Goal: Task Accomplishment & Management: Manage account settings

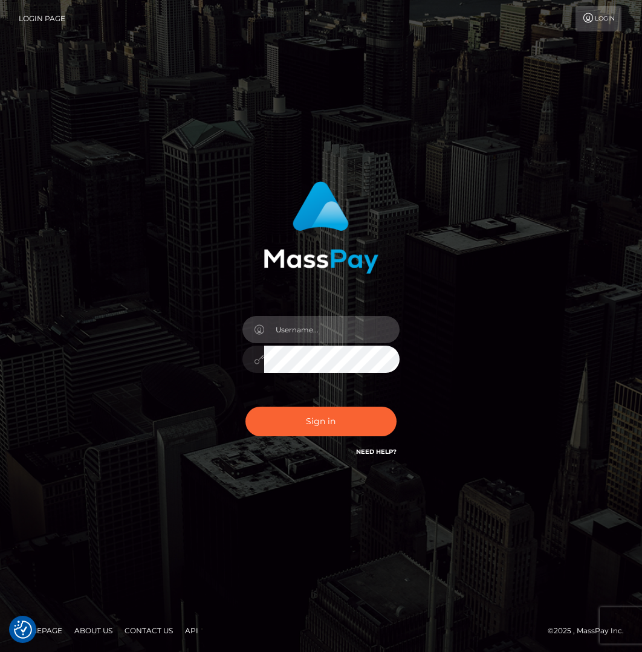
click at [307, 333] on input "text" at bounding box center [331, 329] width 135 height 27
type input "loganl"
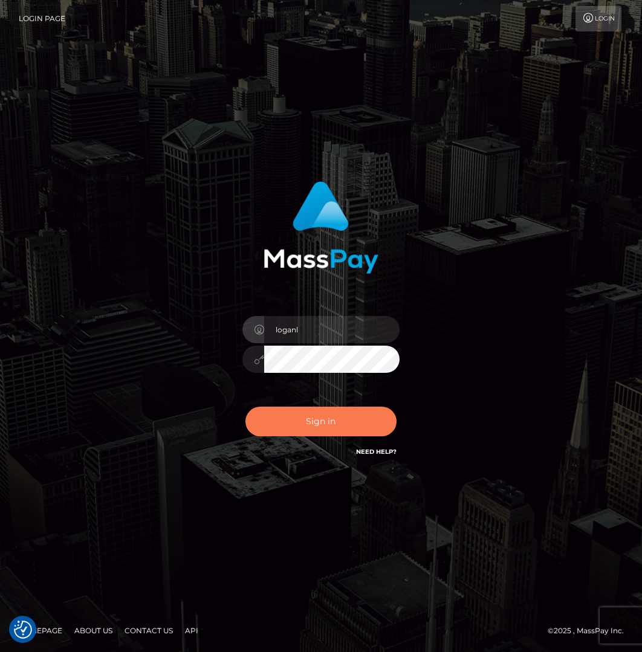
click at [335, 425] on button "Sign in" at bounding box center [320, 422] width 151 height 30
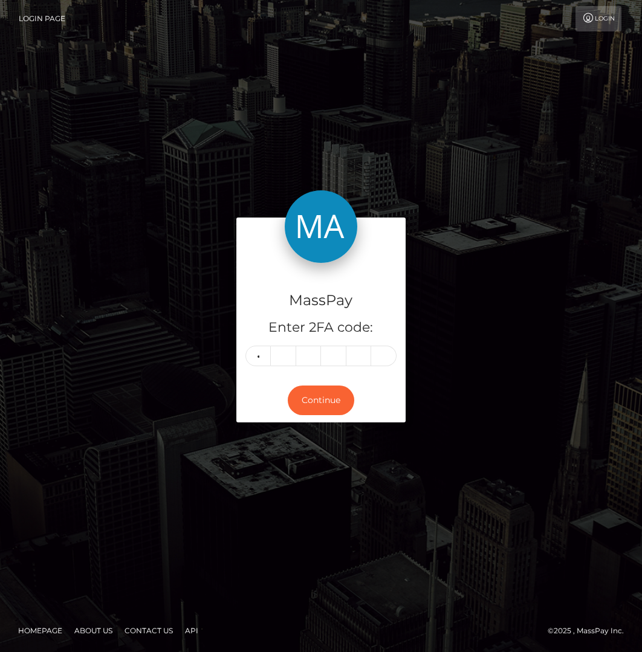
type input "1"
type input "4"
type input "8"
type input "7"
type input "9"
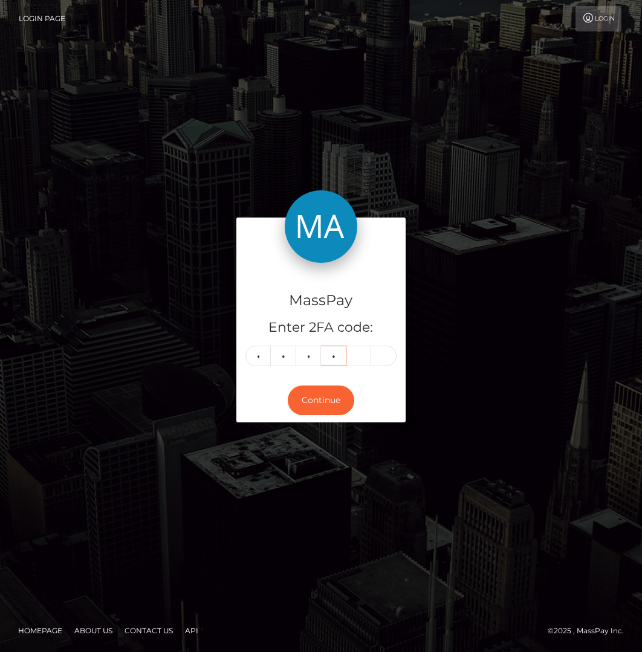
type input "1"
type input "7"
type input "6"
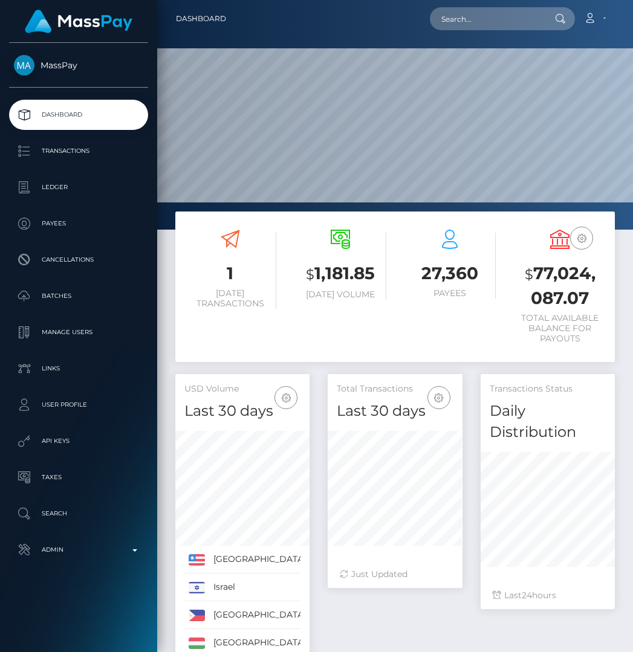
scroll to position [235, 135]
click at [273, 370] on div "1 Today Transactions $ 1,181.85 Today Volume 27,360 $" at bounding box center [394, 292] width 457 height 163
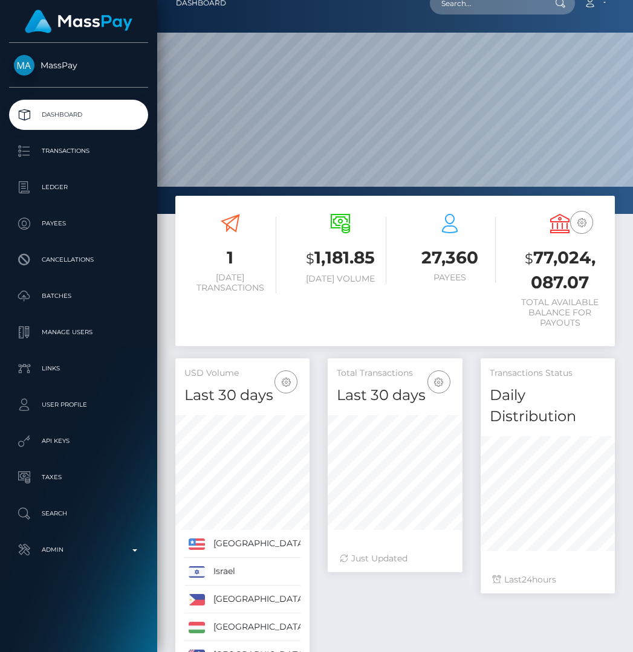
scroll to position [31, 0]
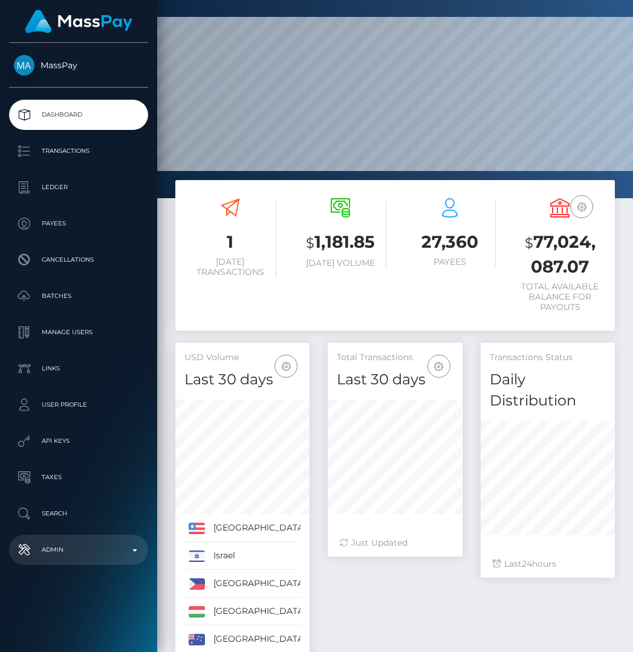
click at [132, 558] on p "Admin" at bounding box center [78, 550] width 129 height 18
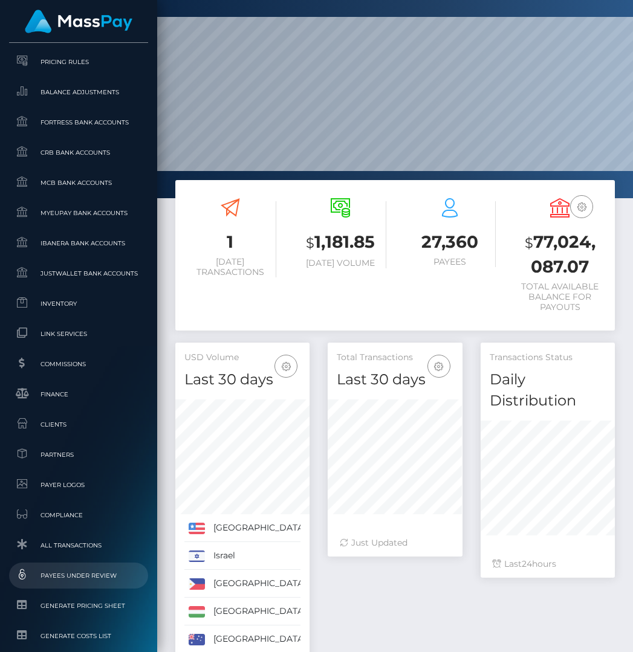
scroll to position [618, 0]
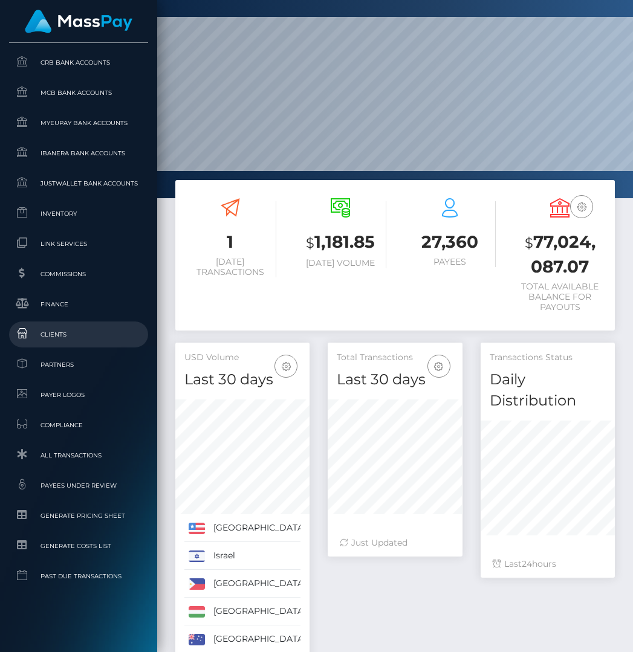
click at [63, 341] on span "Clients" at bounding box center [78, 334] width 129 height 14
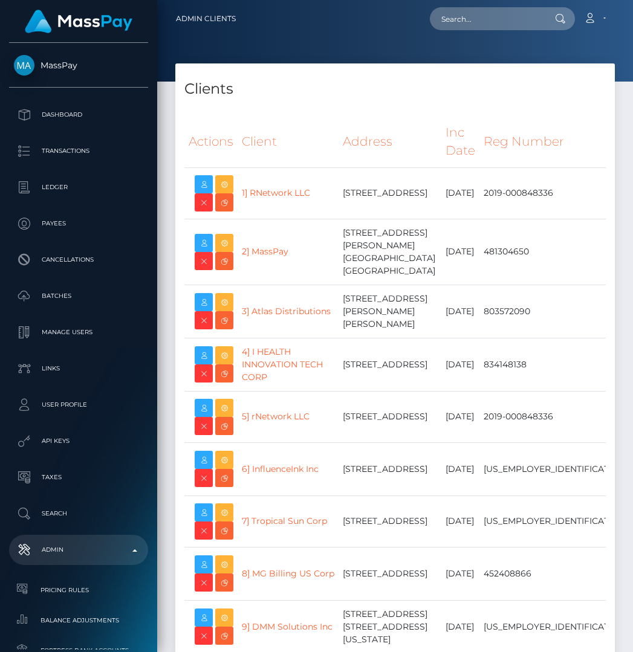
select select "223"
click at [309, 72] on div "Clients" at bounding box center [394, 81] width 439 height 36
click at [367, 91] on h4 "Clients" at bounding box center [394, 89] width 421 height 21
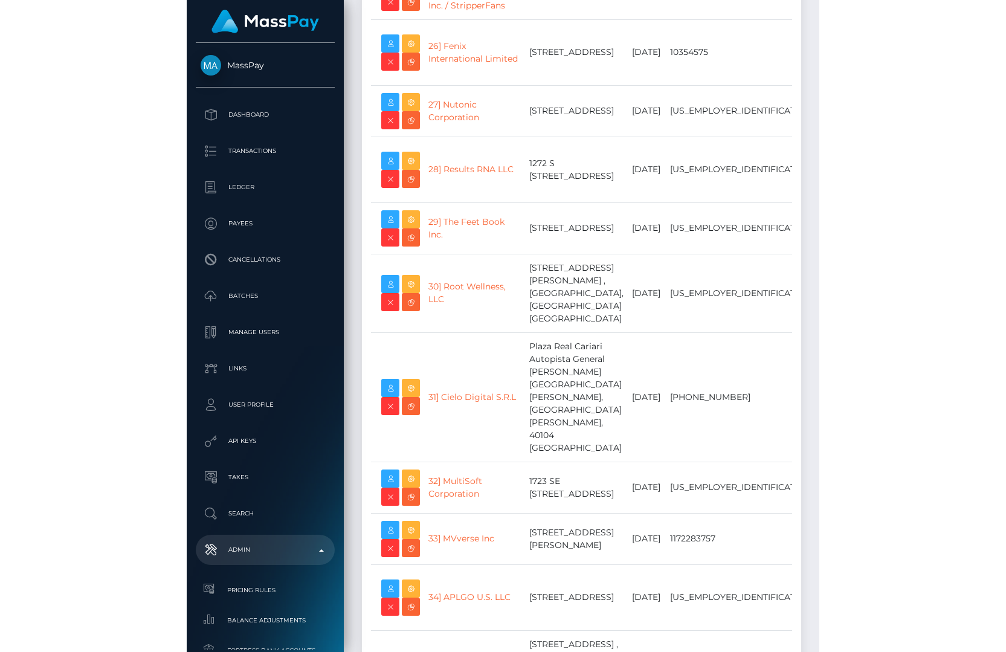
scroll to position [18287, 0]
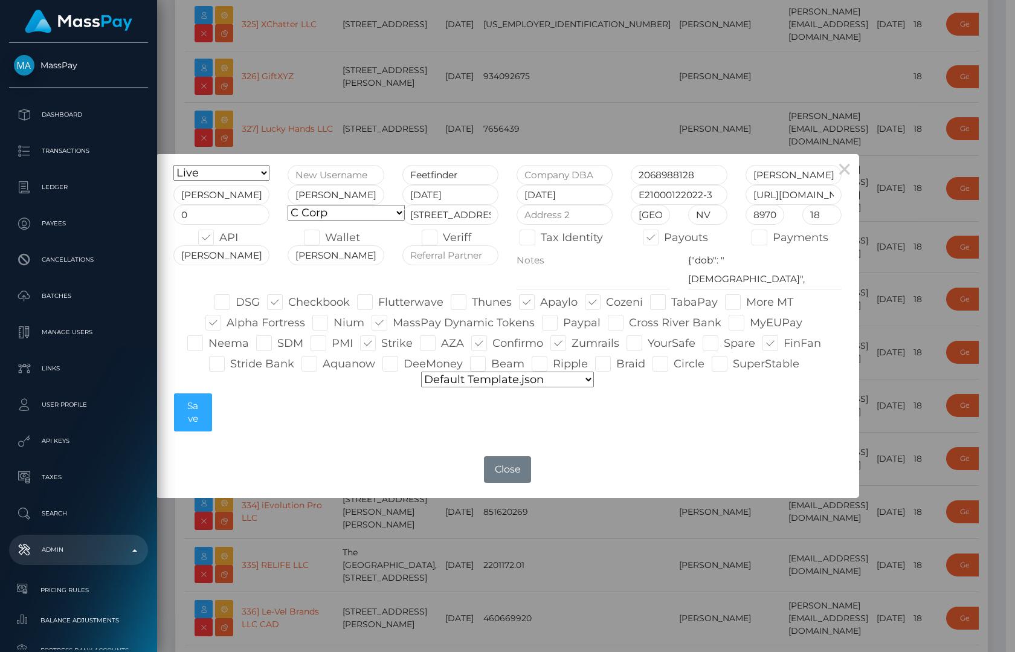
click at [404, 361] on span at bounding box center [404, 363] width 0 height 13
click at [404, 361] on input "DeeMoney" at bounding box center [408, 360] width 8 height 8
click at [404, 362] on span at bounding box center [404, 363] width 0 height 13
click at [404, 362] on input "DeeMoney" at bounding box center [408, 360] width 8 height 8
checkbox input "false"
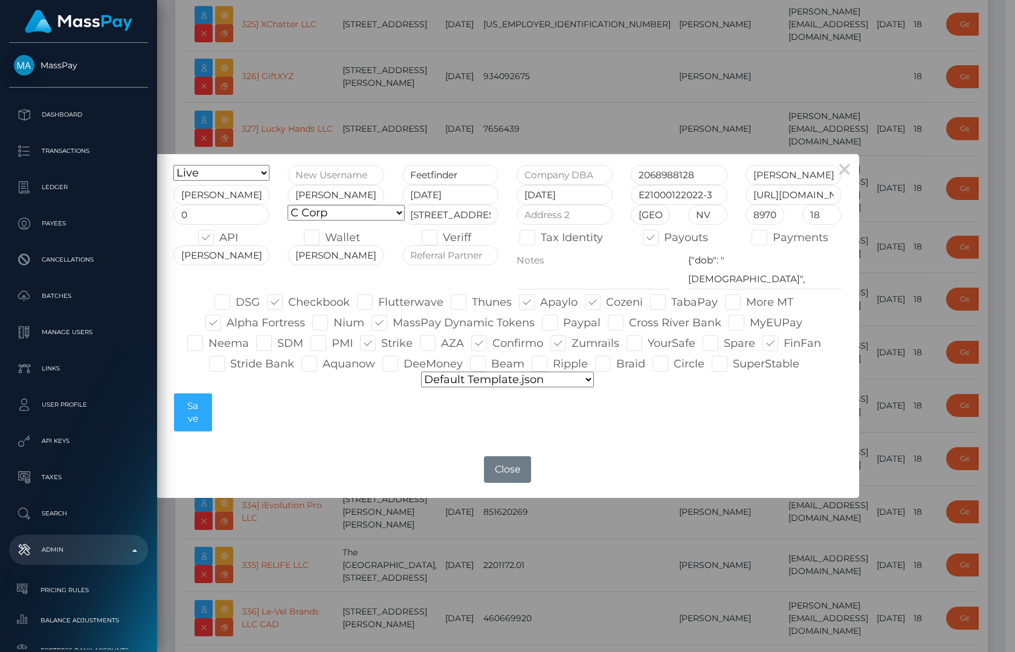
click at [405, 555] on div "× Onboarding Live Design Partner Internal Deactivated Declined Feetfinder 20689…" at bounding box center [507, 326] width 1015 height 652
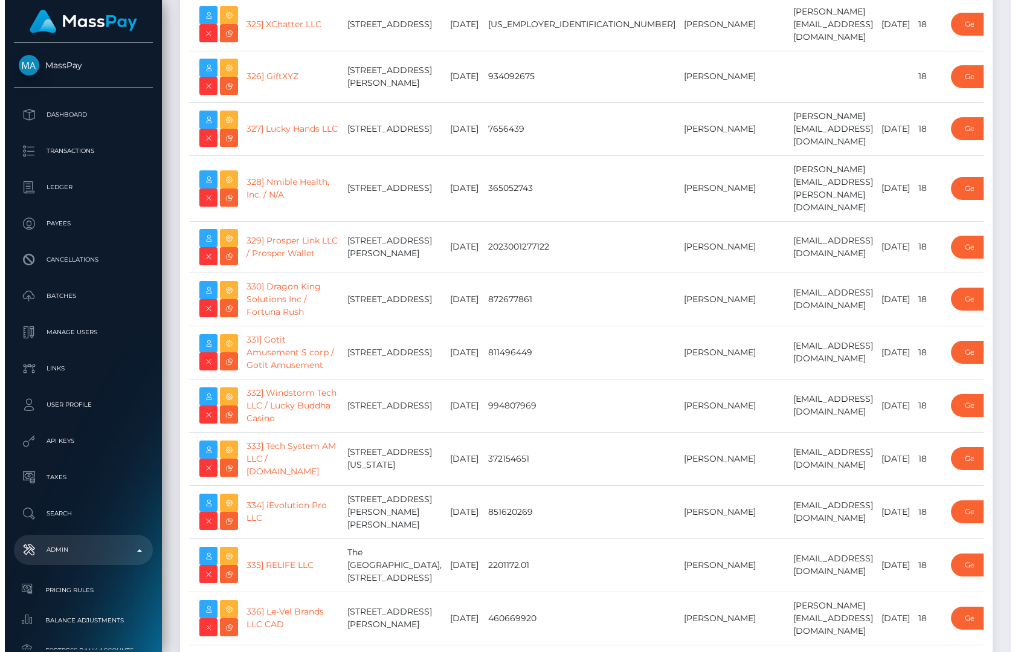
scroll to position [2355, 0]
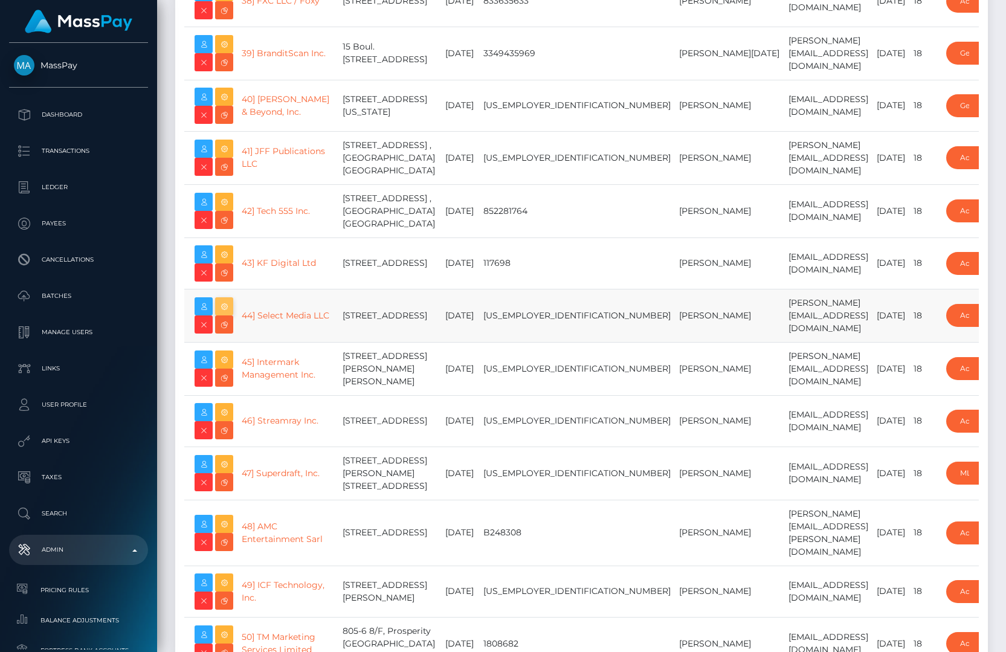
click at [224, 314] on icon at bounding box center [224, 306] width 14 height 15
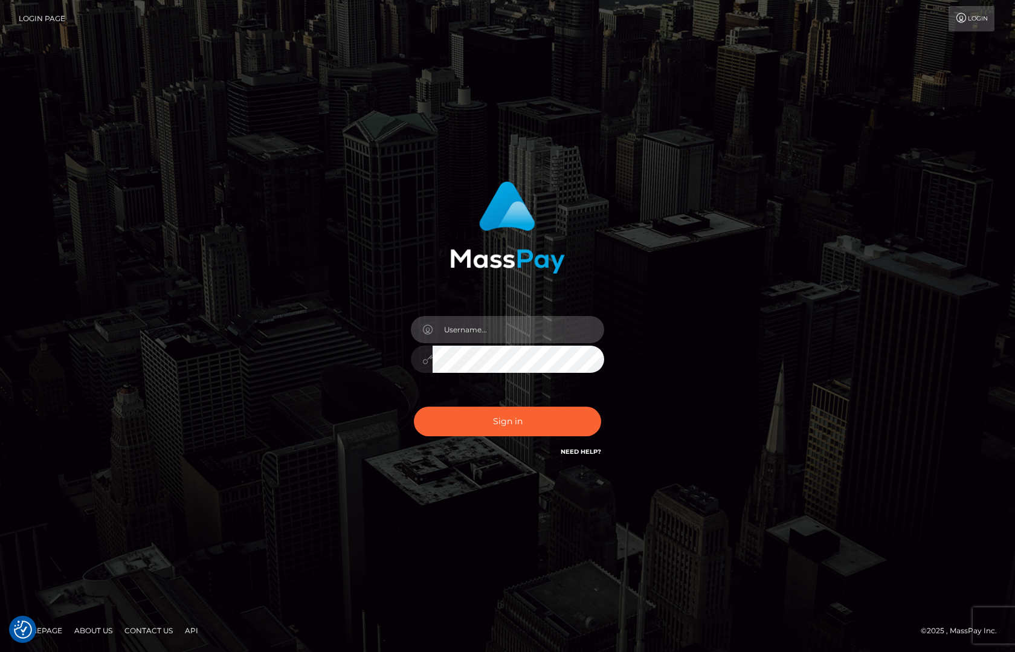
click at [486, 330] on input "text" at bounding box center [519, 329] width 172 height 27
type input "loganl"
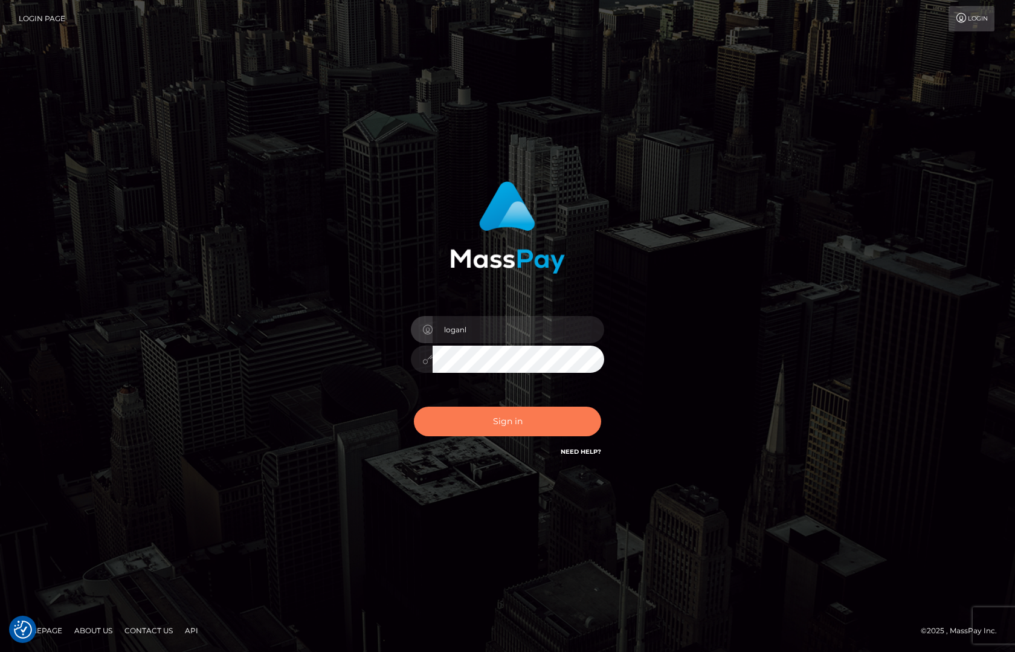
click at [431, 412] on button "Sign in" at bounding box center [507, 422] width 187 height 30
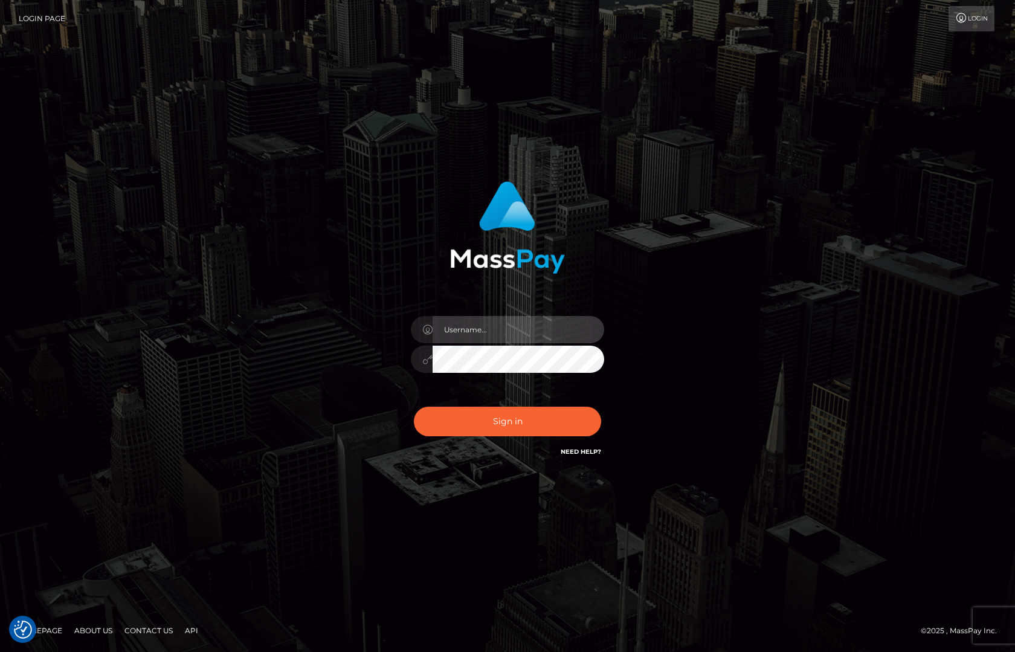
click at [525, 335] on input "text" at bounding box center [519, 329] width 172 height 27
type input "loganl"
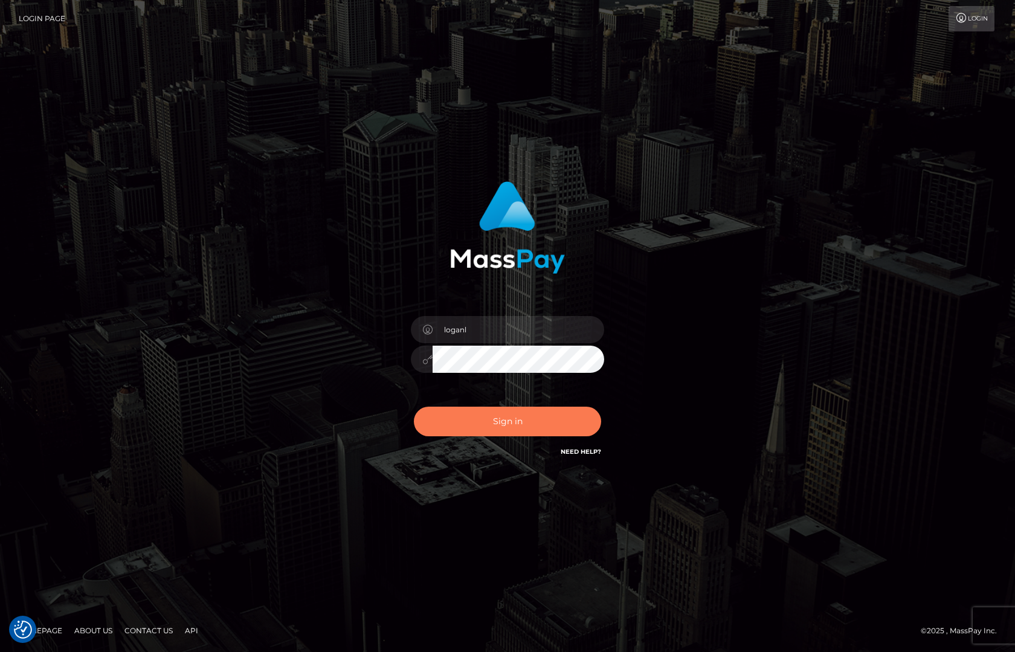
click at [524, 430] on button "Sign in" at bounding box center [507, 422] width 187 height 30
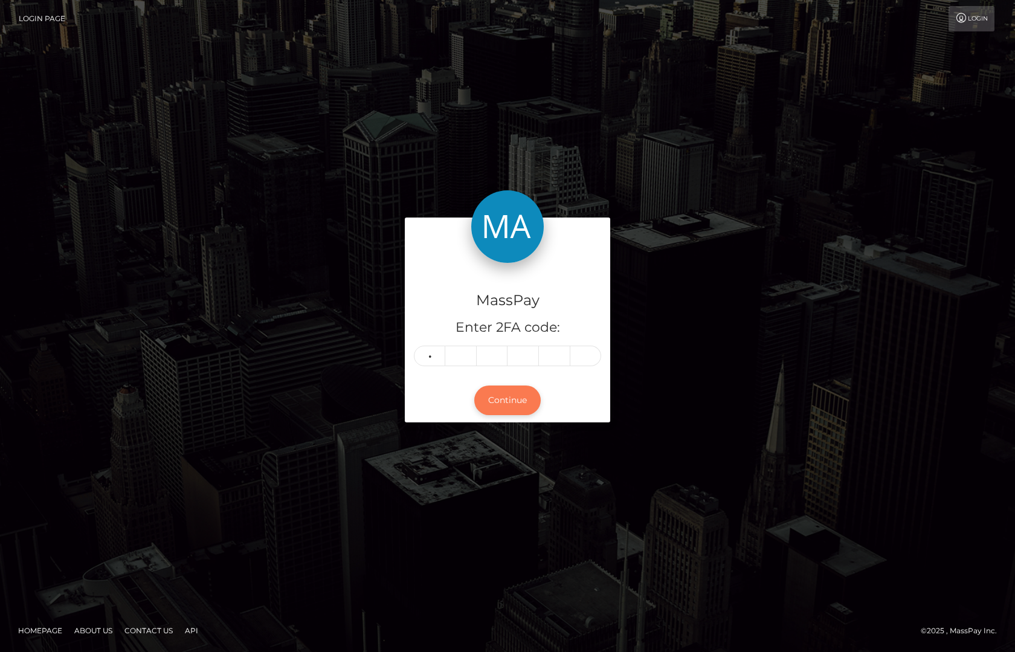
type input "7"
type input "4"
type input "2"
type input "7"
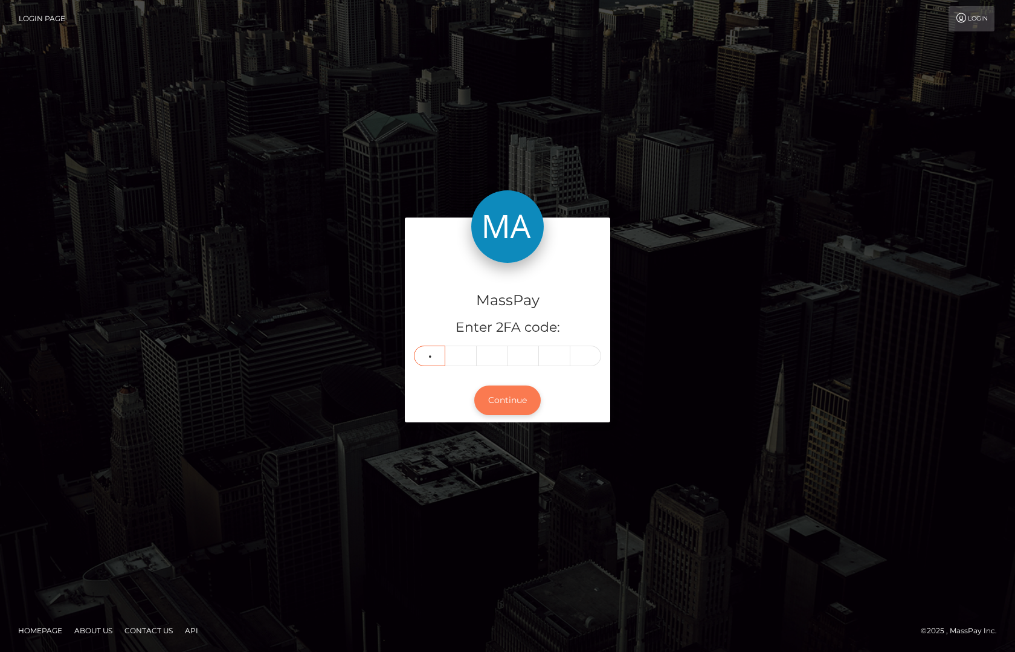
type input "8"
type input "0"
type input "8"
type input "0"
type input "1"
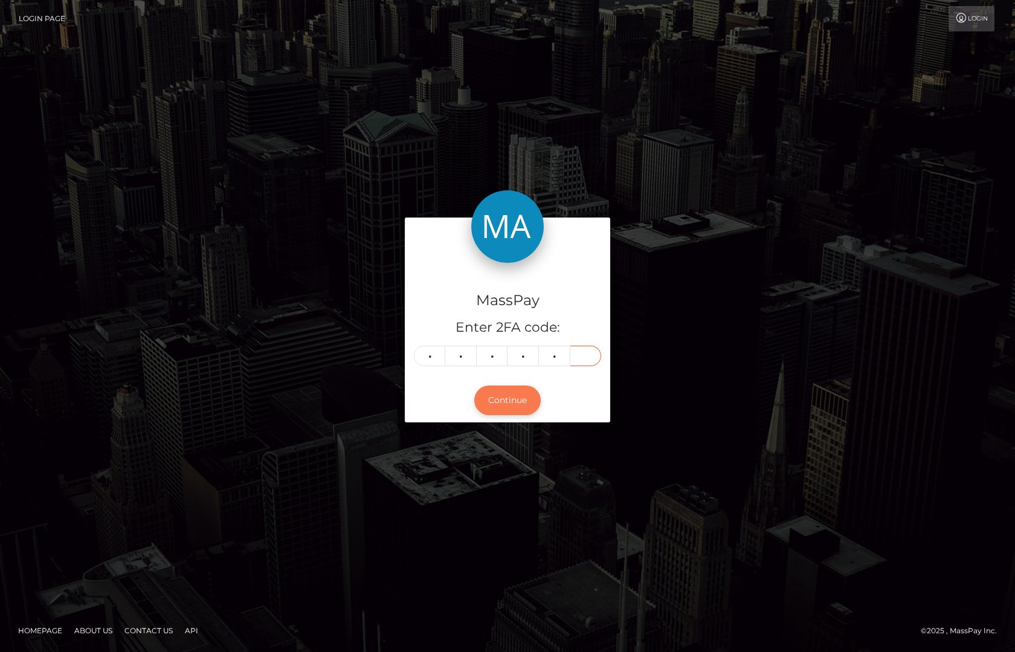
type input "5"
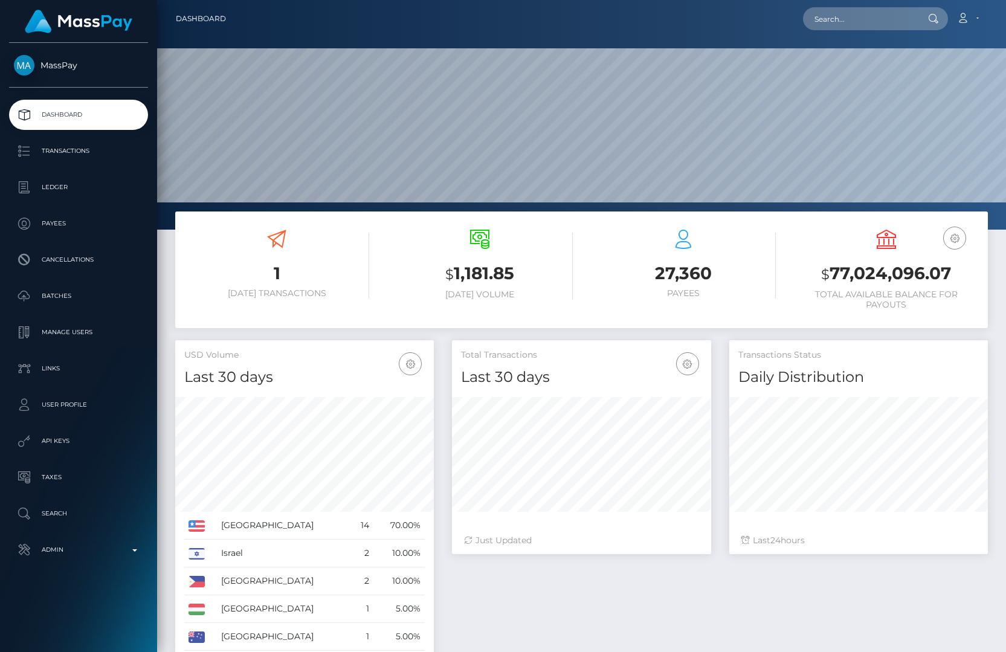
scroll to position [214, 259]
click at [76, 565] on div "MassPay Dashboard Transactions Ledger Payees Cancellations" at bounding box center [78, 346] width 157 height 607
click at [74, 556] on p "Admin" at bounding box center [78, 550] width 129 height 18
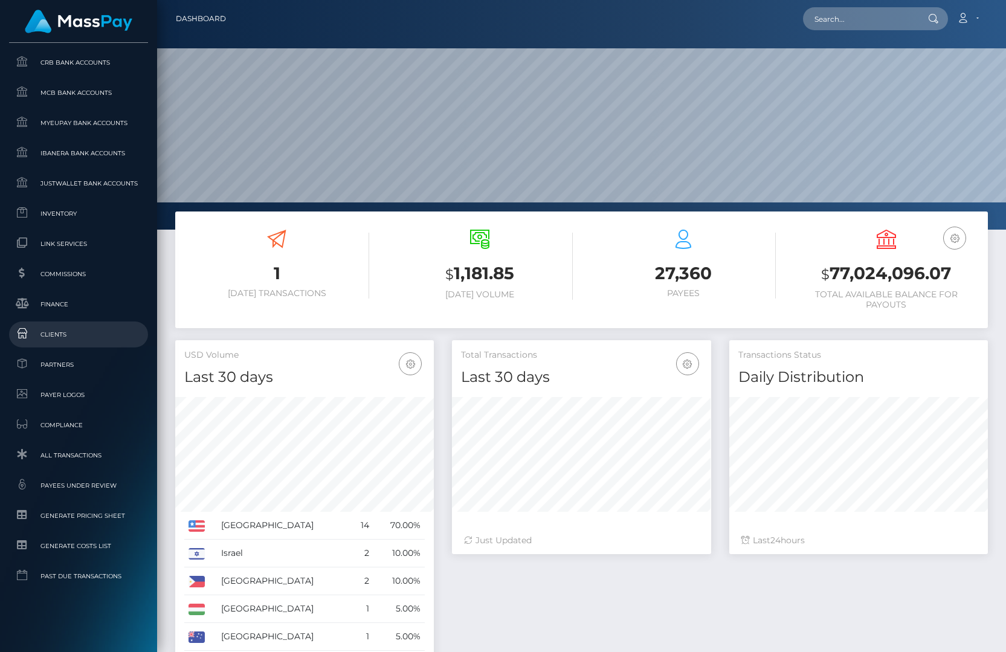
click at [58, 325] on link "Clients" at bounding box center [78, 334] width 139 height 26
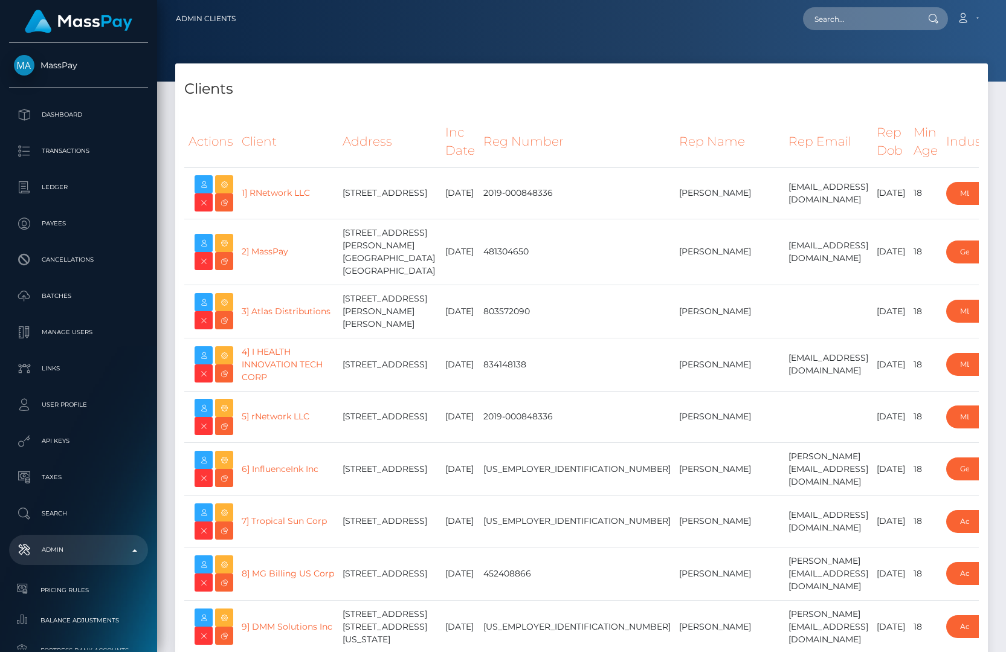
select select "223"
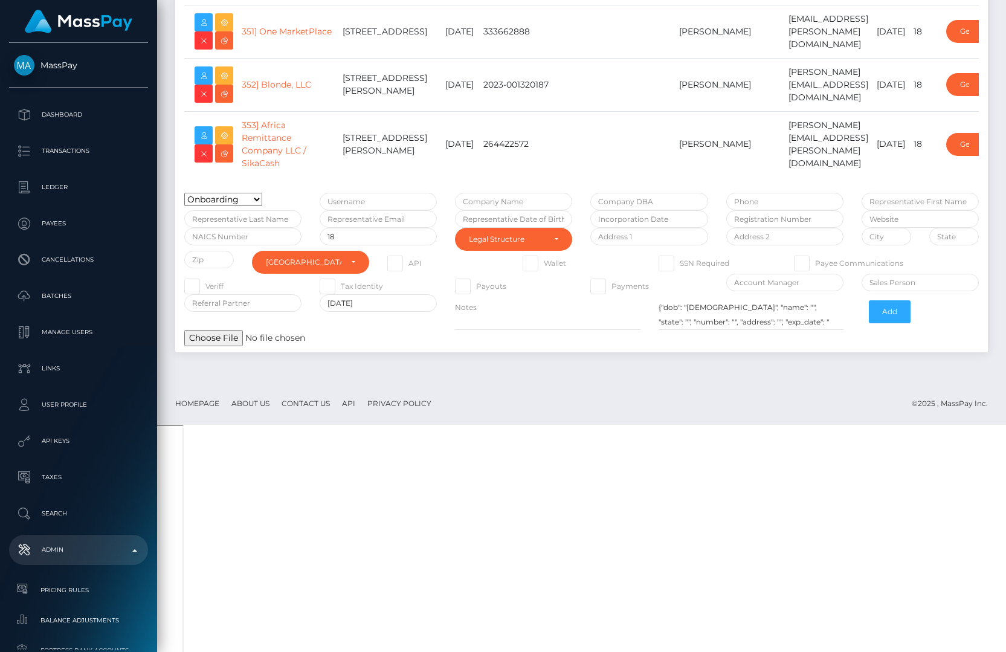
scroll to position [19538, 0]
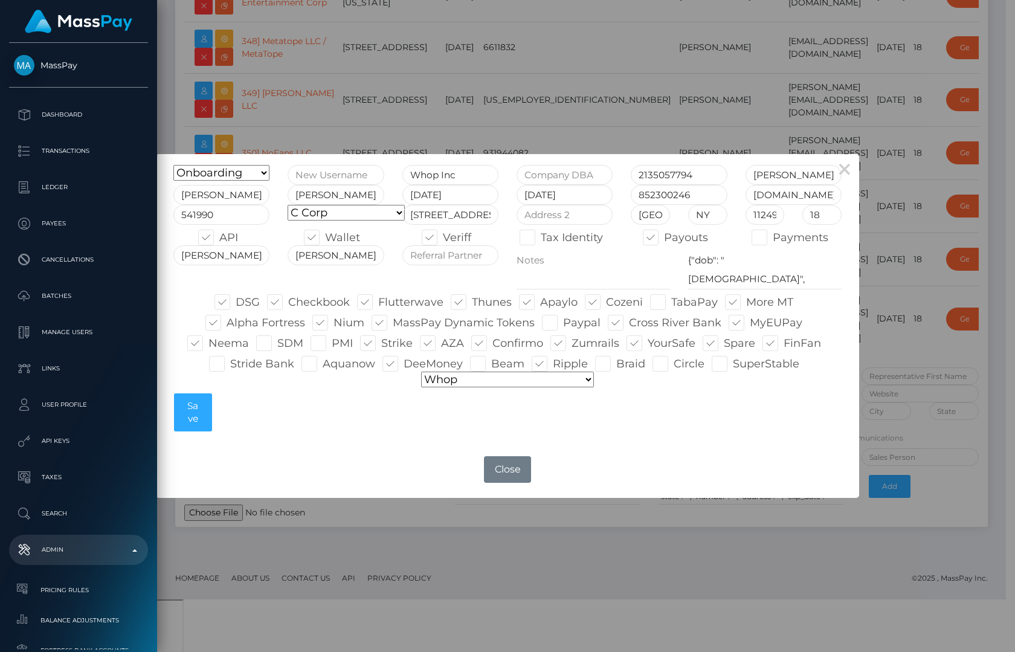
click at [541, 382] on select "Default pricing Zero Fees WowVegas Whop VSMedia Promotion Unlockt.json Tilia Th…" at bounding box center [507, 380] width 173 height 16
click at [667, 544] on div "× Onboarding Live Design Partner Internal Deactivated Declined Whop Inc 2135057…" at bounding box center [507, 326] width 1015 height 652
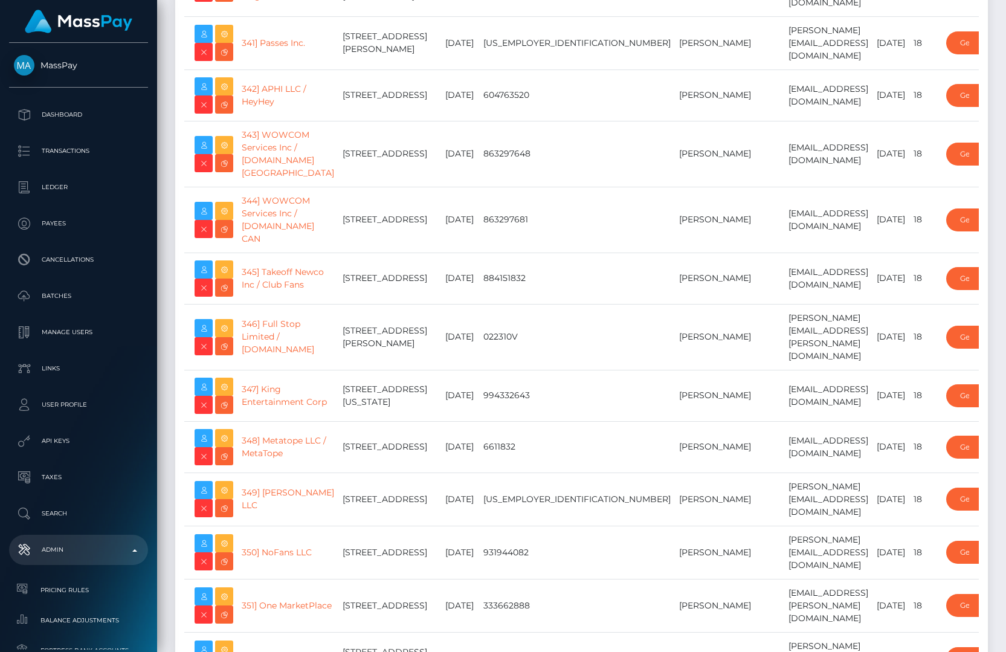
scroll to position [27, 0]
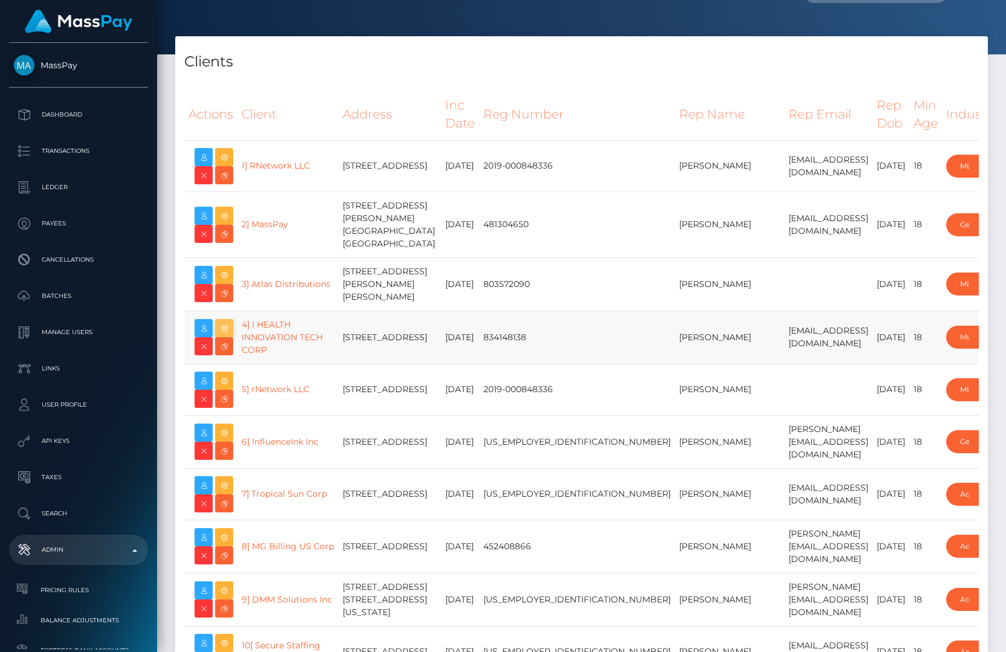
click at [224, 327] on icon at bounding box center [224, 328] width 14 height 15
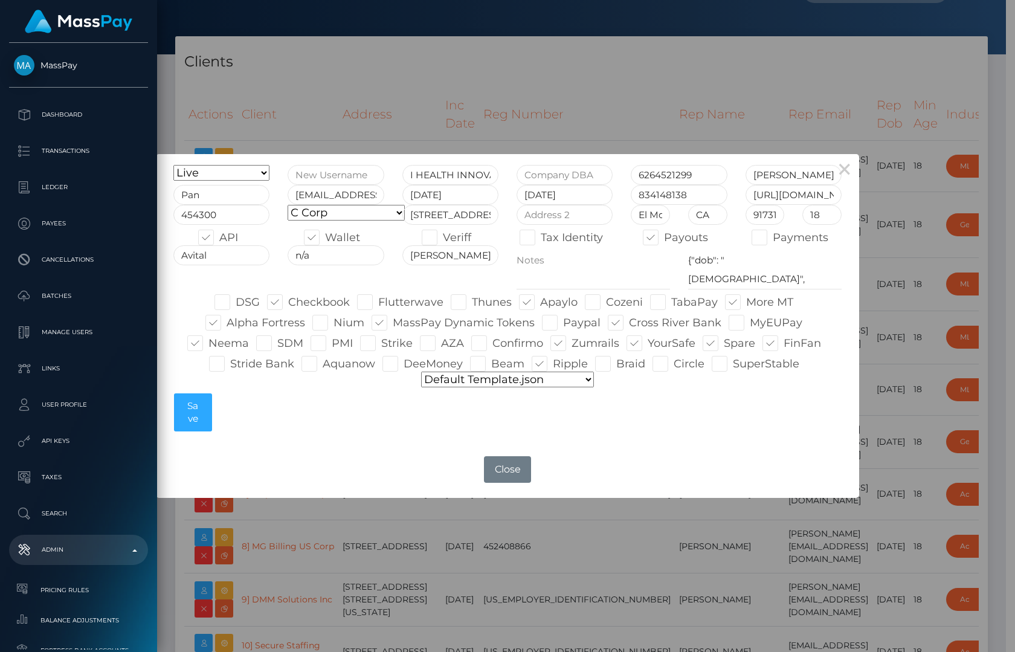
click at [404, 366] on span at bounding box center [404, 363] width 0 height 13
click at [404, 364] on input "DeeMoney" at bounding box center [408, 360] width 8 height 8
checkbox input "true"
click at [194, 406] on button "Save" at bounding box center [193, 412] width 38 height 39
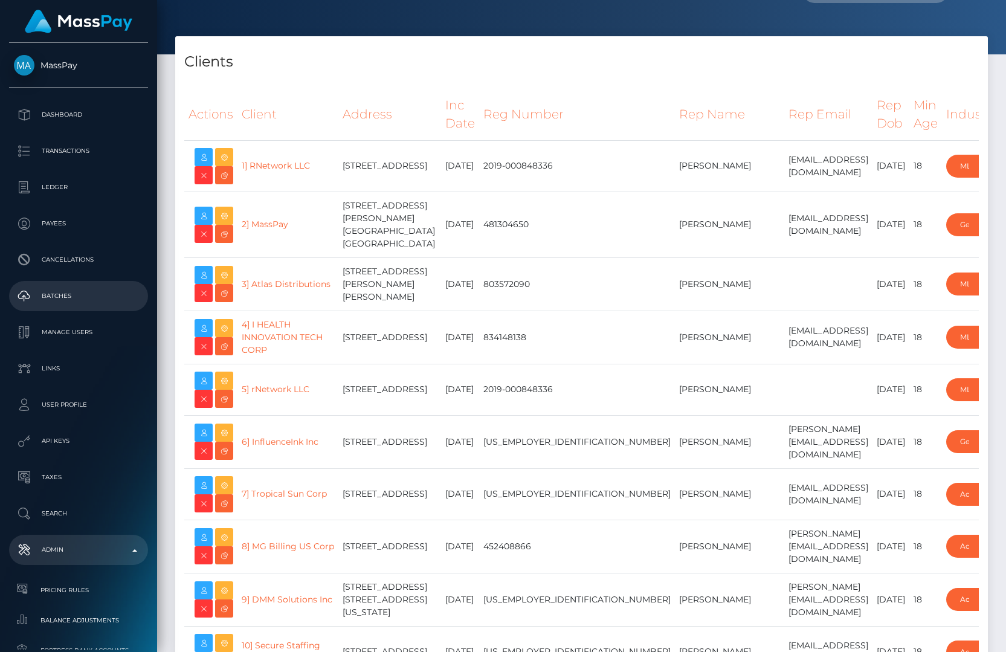
scroll to position [18876, 0]
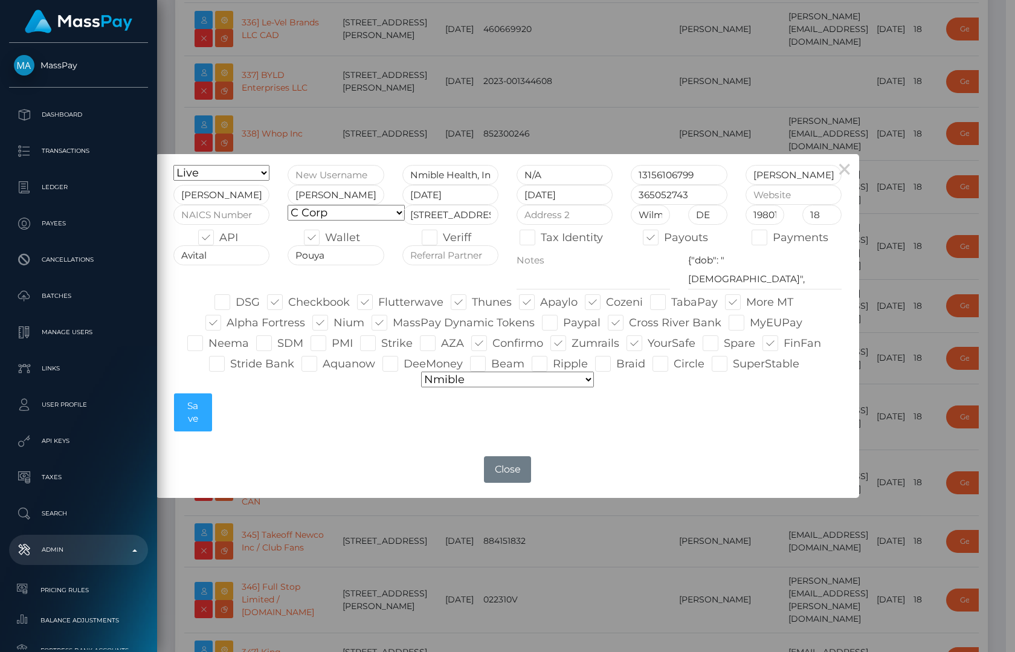
click at [404, 362] on span at bounding box center [404, 363] width 0 height 13
click at [404, 362] on input "DeeMoney" at bounding box center [408, 360] width 8 height 8
checkbox input "true"
click at [197, 410] on button "Save" at bounding box center [193, 412] width 38 height 39
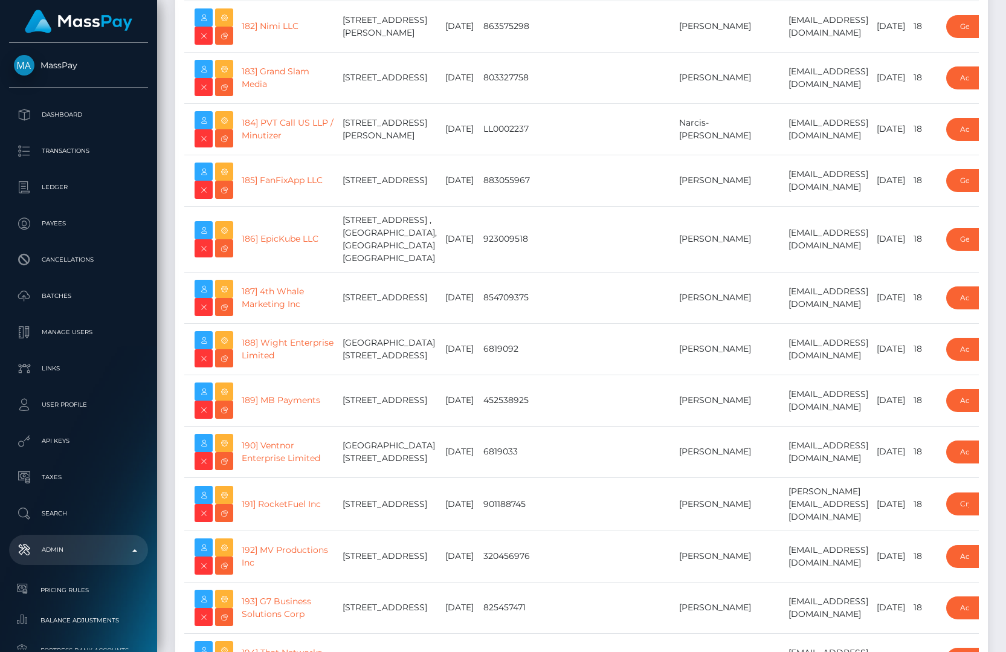
scroll to position [5038, 0]
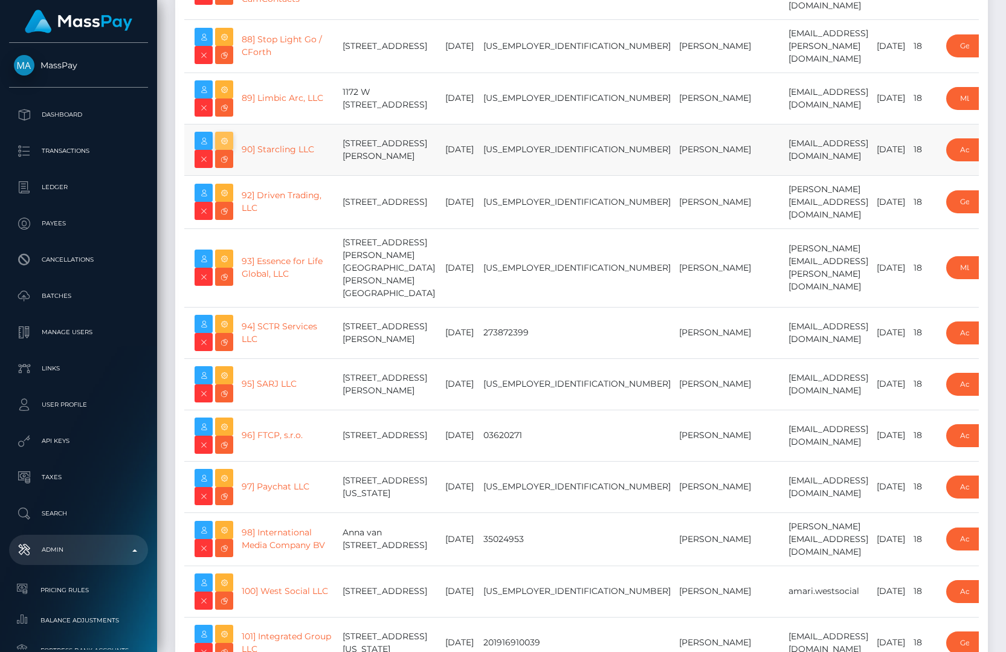
click at [224, 149] on icon at bounding box center [224, 141] width 14 height 15
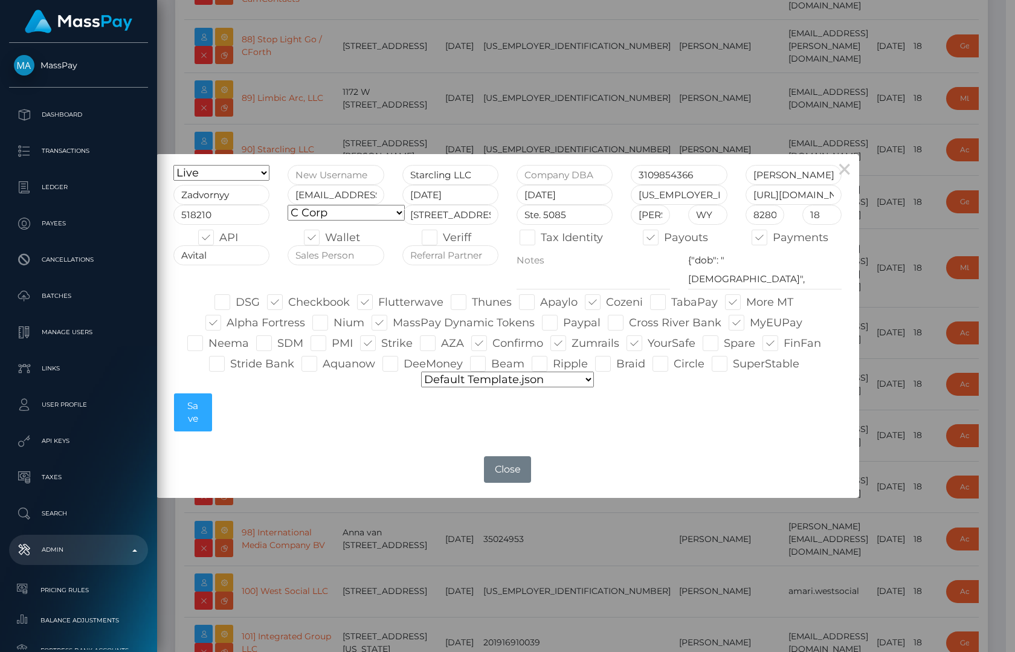
click at [404, 366] on span at bounding box center [404, 363] width 0 height 13
click at [404, 364] on input "DeeMoney" at bounding box center [408, 360] width 8 height 8
checkbox input "true"
drag, startPoint x: 199, startPoint y: 415, endPoint x: 230, endPoint y: 366, distance: 58.7
click at [199, 415] on button "Save" at bounding box center [193, 412] width 38 height 39
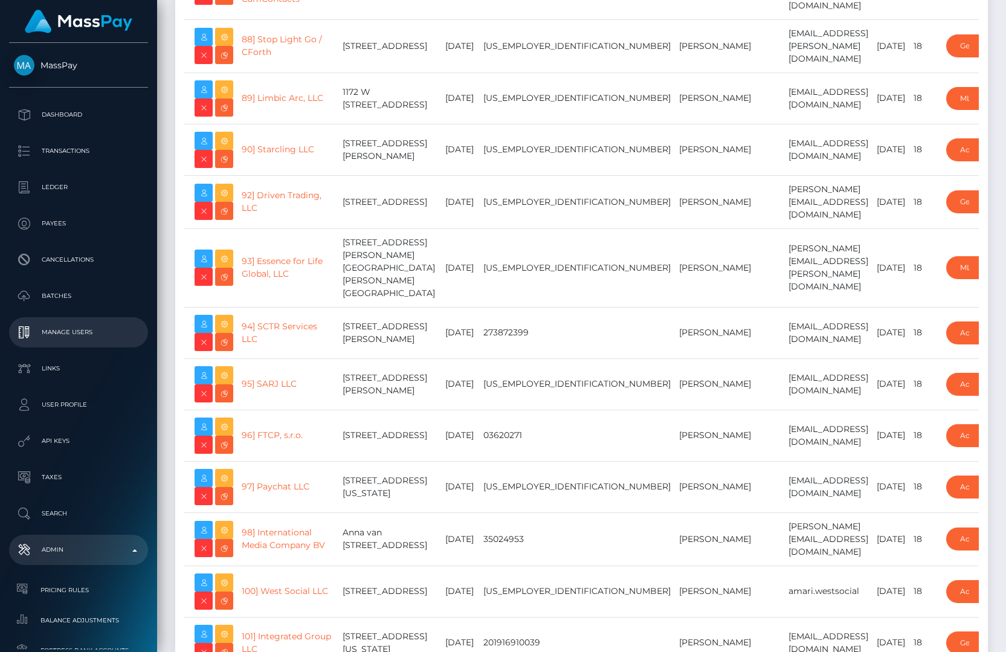
scroll to position [15356, 0]
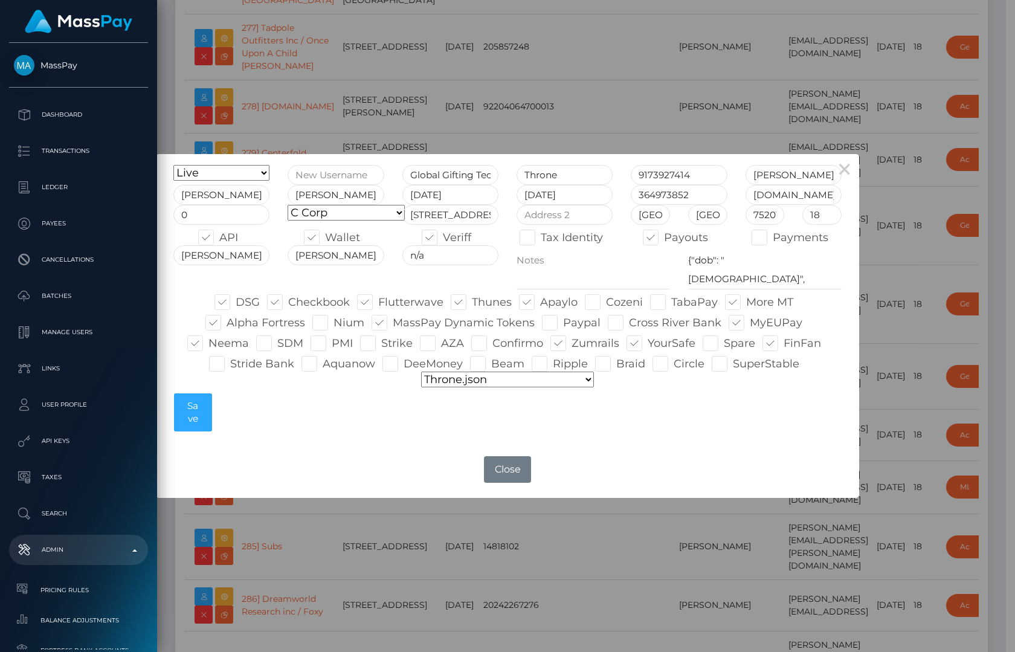
click at [404, 361] on span at bounding box center [404, 363] width 0 height 13
click at [404, 361] on input "DeeMoney" at bounding box center [408, 360] width 8 height 8
checkbox input "true"
click at [200, 410] on button "Save" at bounding box center [193, 412] width 38 height 39
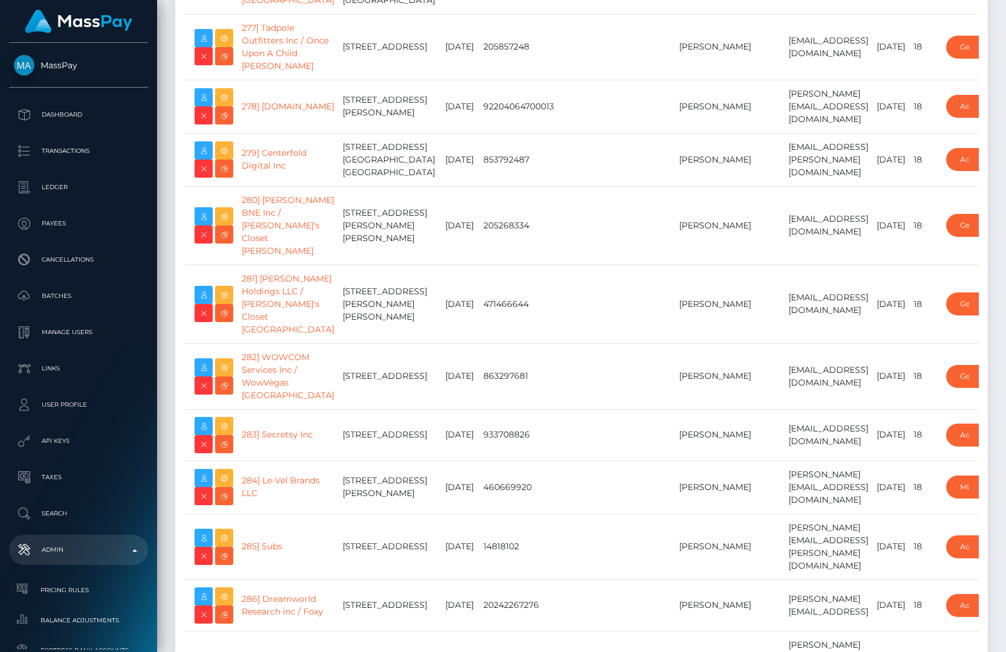
scroll to position [18287, 0]
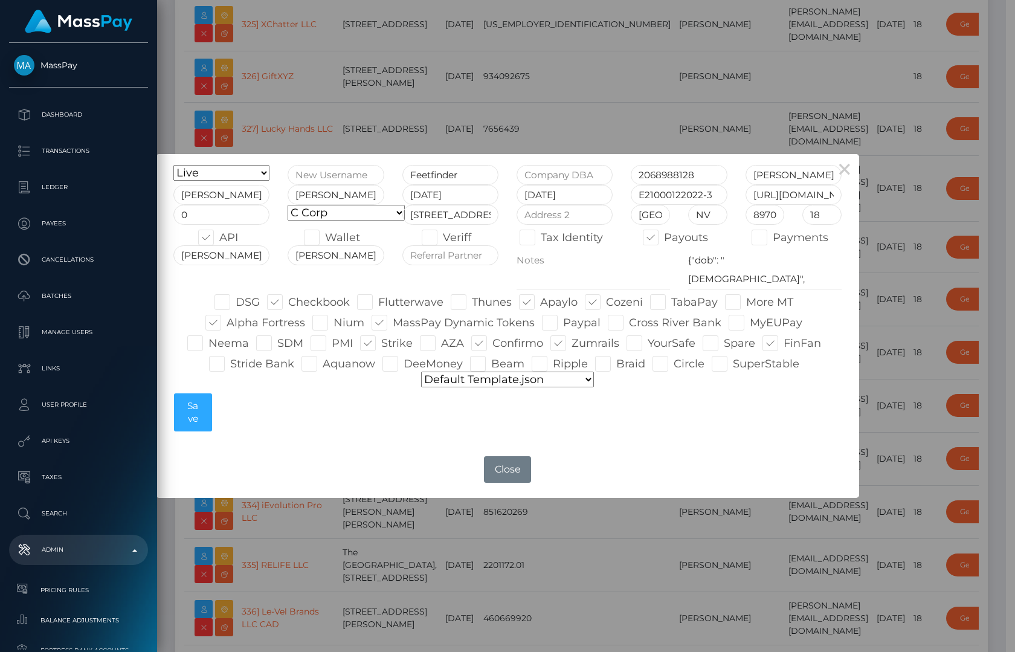
click at [404, 361] on span at bounding box center [404, 363] width 0 height 13
click at [404, 361] on input "DeeMoney" at bounding box center [408, 360] width 8 height 8
checkbox input "true"
click at [187, 411] on button "Save" at bounding box center [193, 412] width 38 height 39
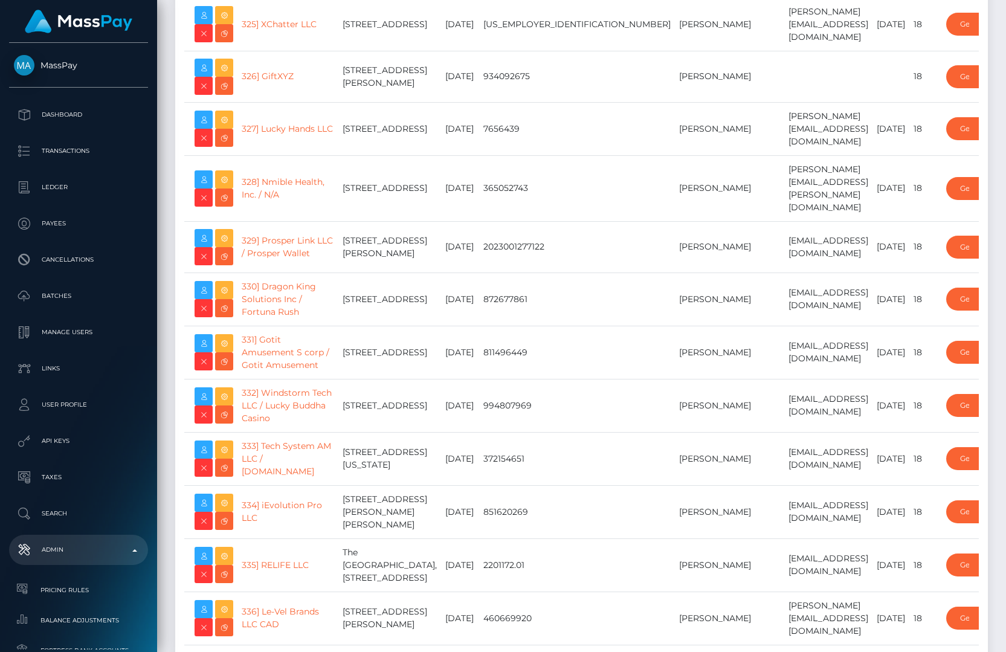
scroll to position [5661, 0]
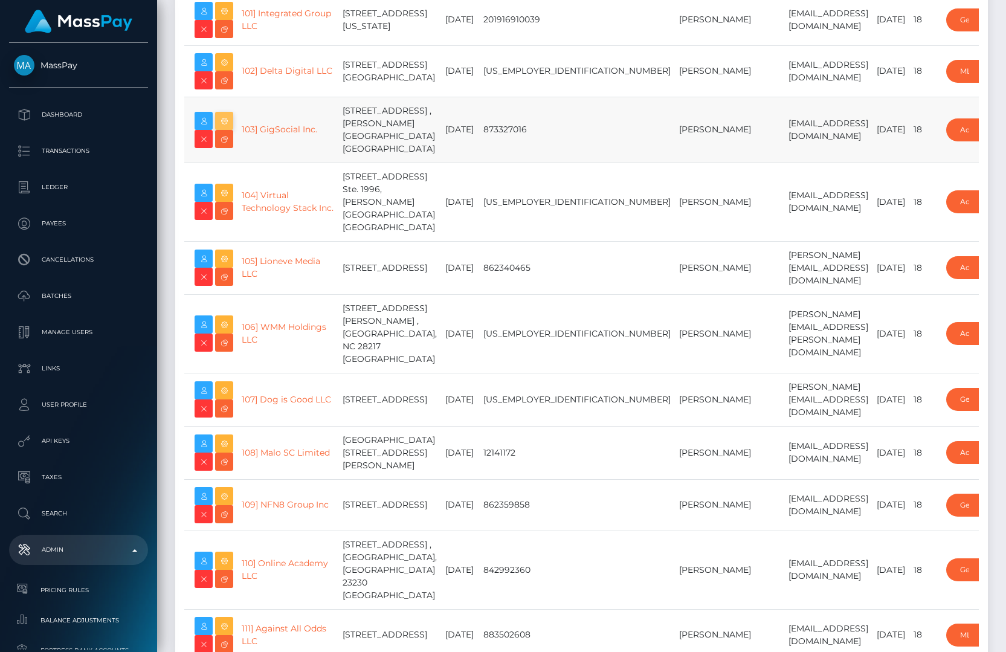
click at [225, 129] on icon at bounding box center [224, 121] width 14 height 15
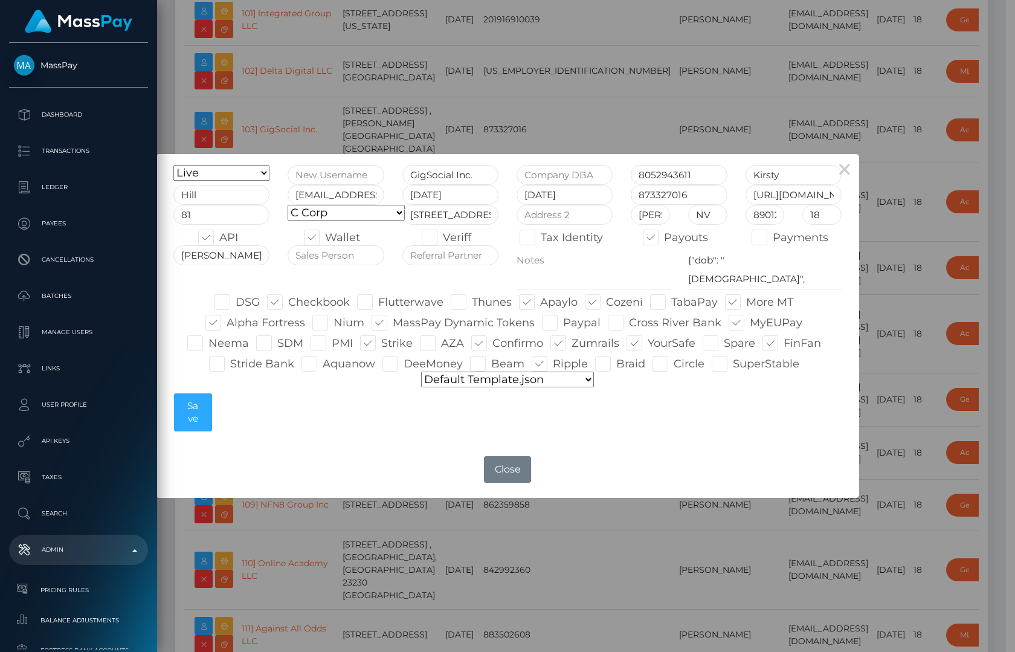
click at [404, 365] on span at bounding box center [404, 363] width 0 height 13
click at [404, 364] on input "DeeMoney" at bounding box center [408, 360] width 8 height 8
checkbox input "true"
click at [207, 414] on button "Save" at bounding box center [193, 412] width 38 height 39
